Goal: Information Seeking & Learning: Find specific fact

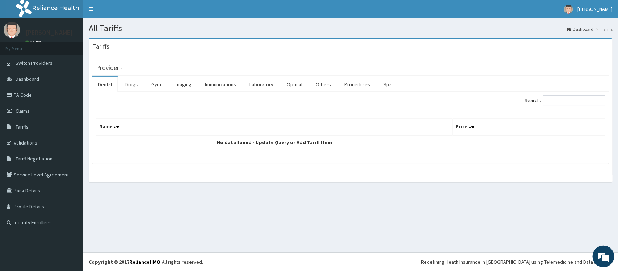
click at [131, 84] on link "Drugs" at bounding box center [132, 84] width 24 height 15
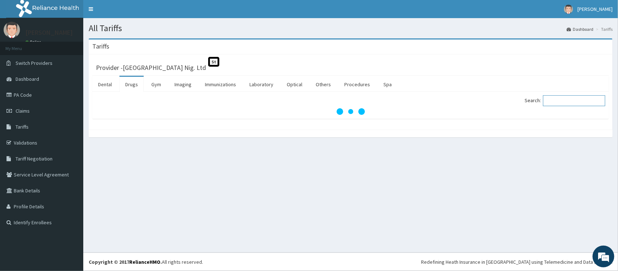
click at [558, 102] on input "Search:" at bounding box center [574, 100] width 62 height 11
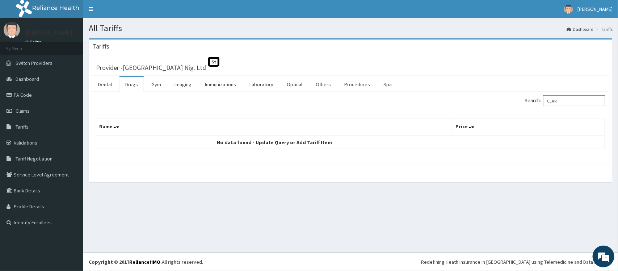
type input "CLARI"
click at [135, 86] on link "Drugs" at bounding box center [132, 84] width 24 height 15
click at [561, 103] on input "Search:" at bounding box center [574, 100] width 62 height 11
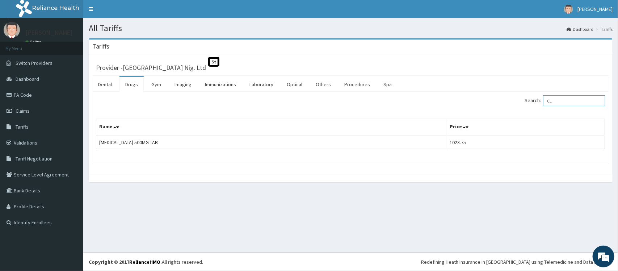
type input "C"
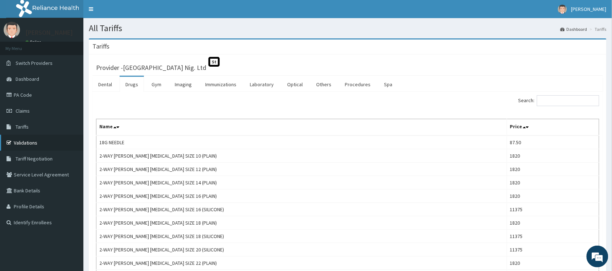
click at [17, 143] on link "Validations" at bounding box center [41, 143] width 83 height 16
